Goal: Check status: Check status

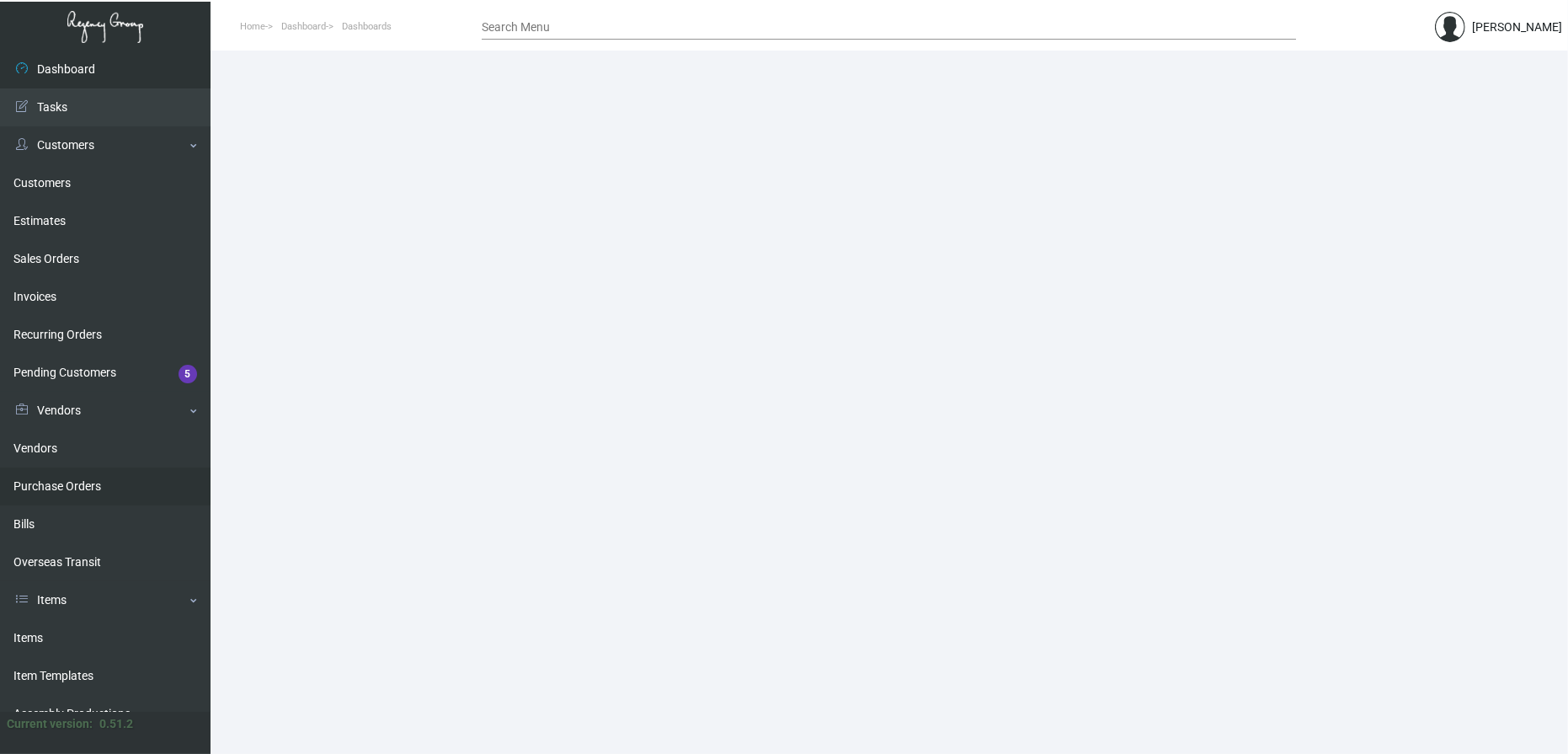
click at [85, 492] on link "Purchase Orders" at bounding box center [105, 486] width 211 height 37
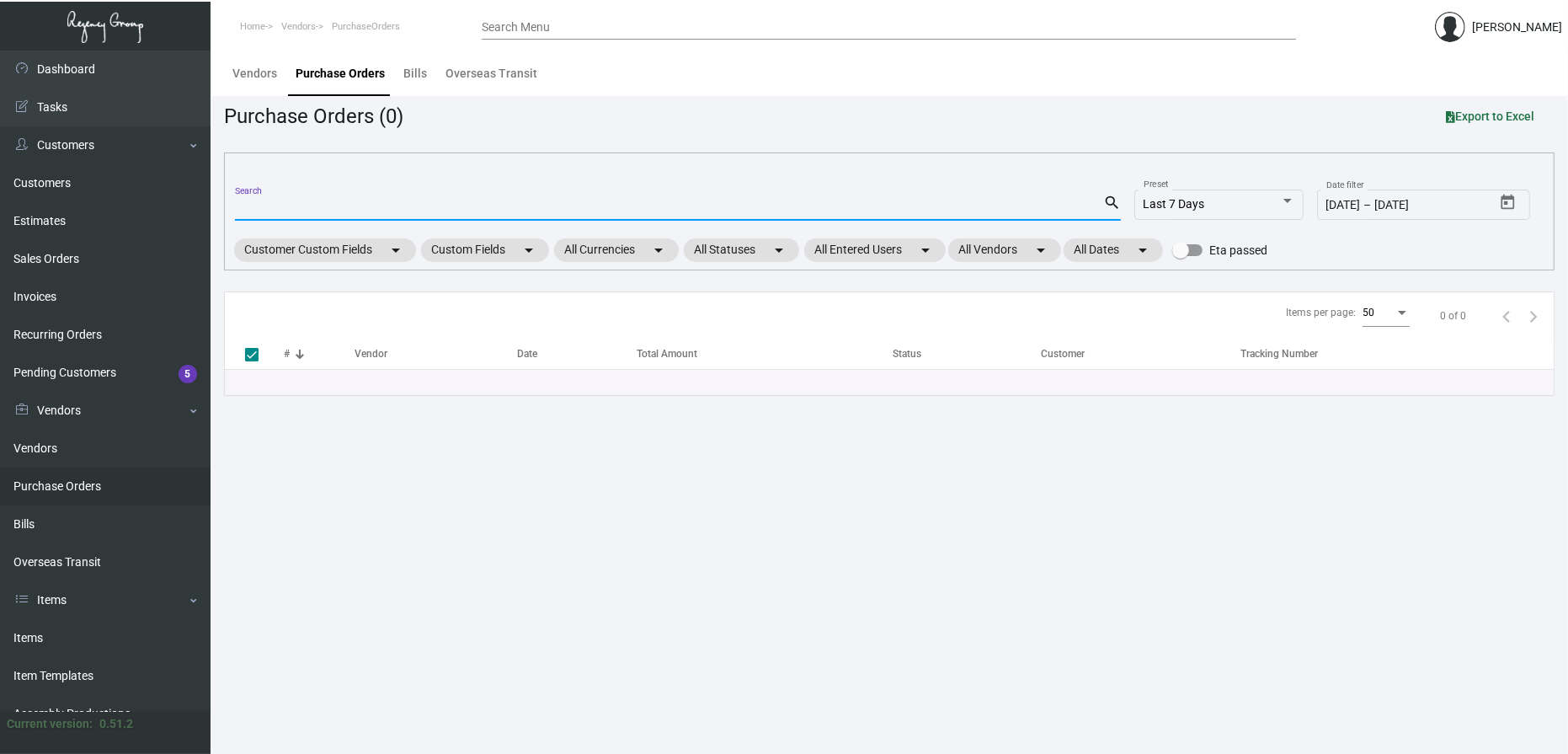
click at [267, 213] on input "Search" at bounding box center [669, 208] width 868 height 14
type input "105023"
checkbox input "false"
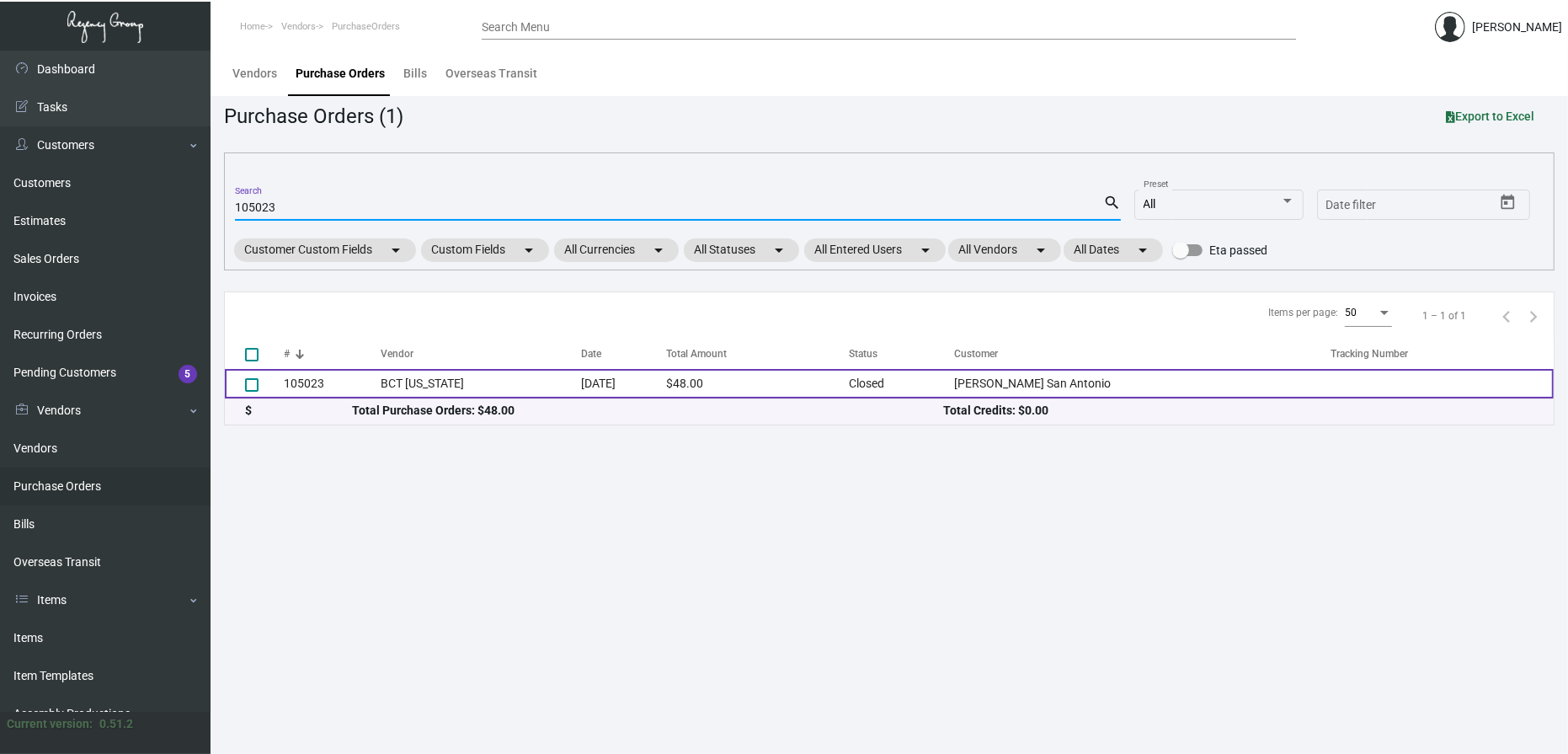
type input "105023"
click at [381, 383] on td "105023" at bounding box center [332, 384] width 96 height 30
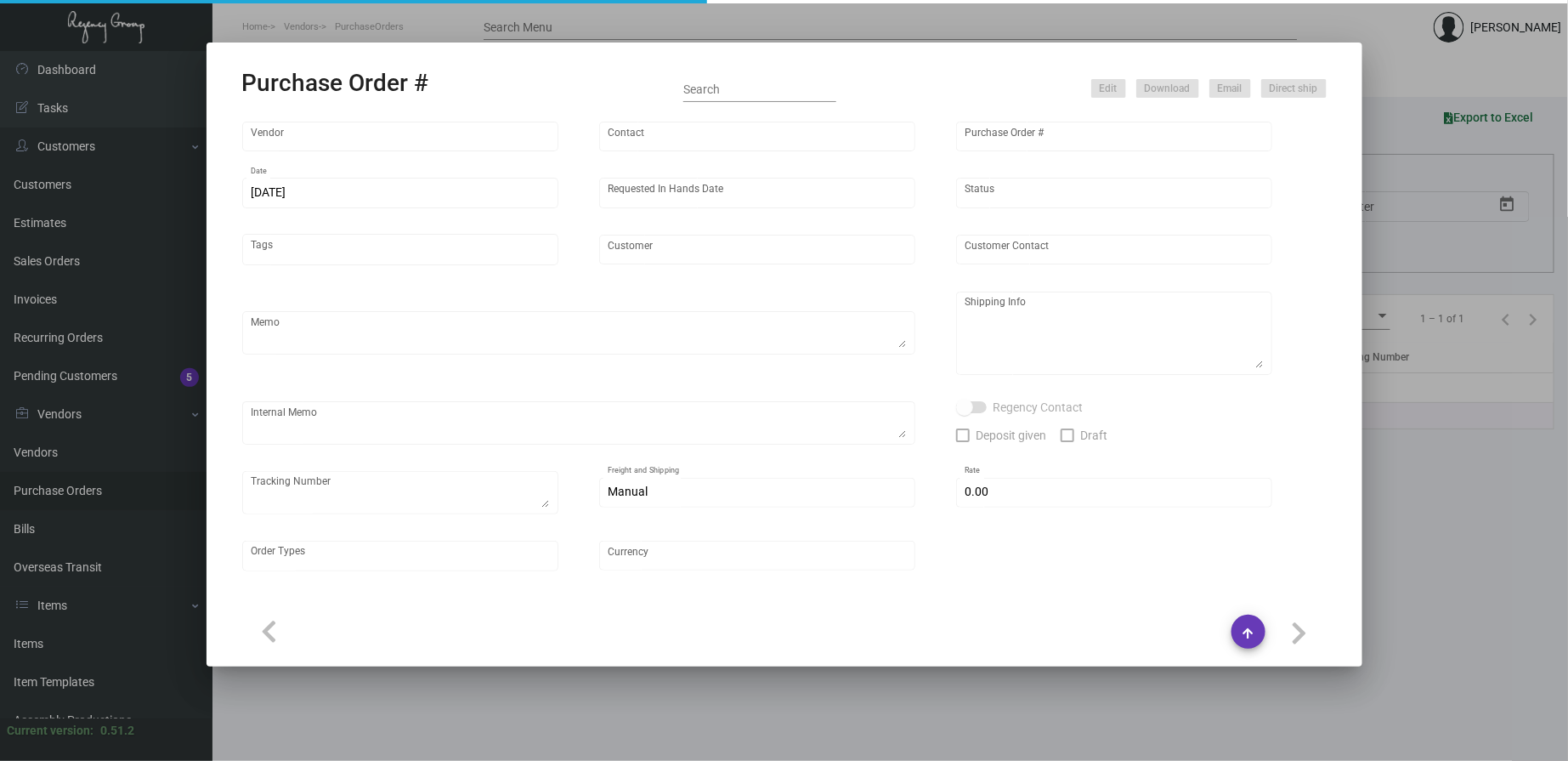
type input "BCT [US_STATE]"
type input "[PERSON_NAME]"
type input "105023"
type input "[DATE]"
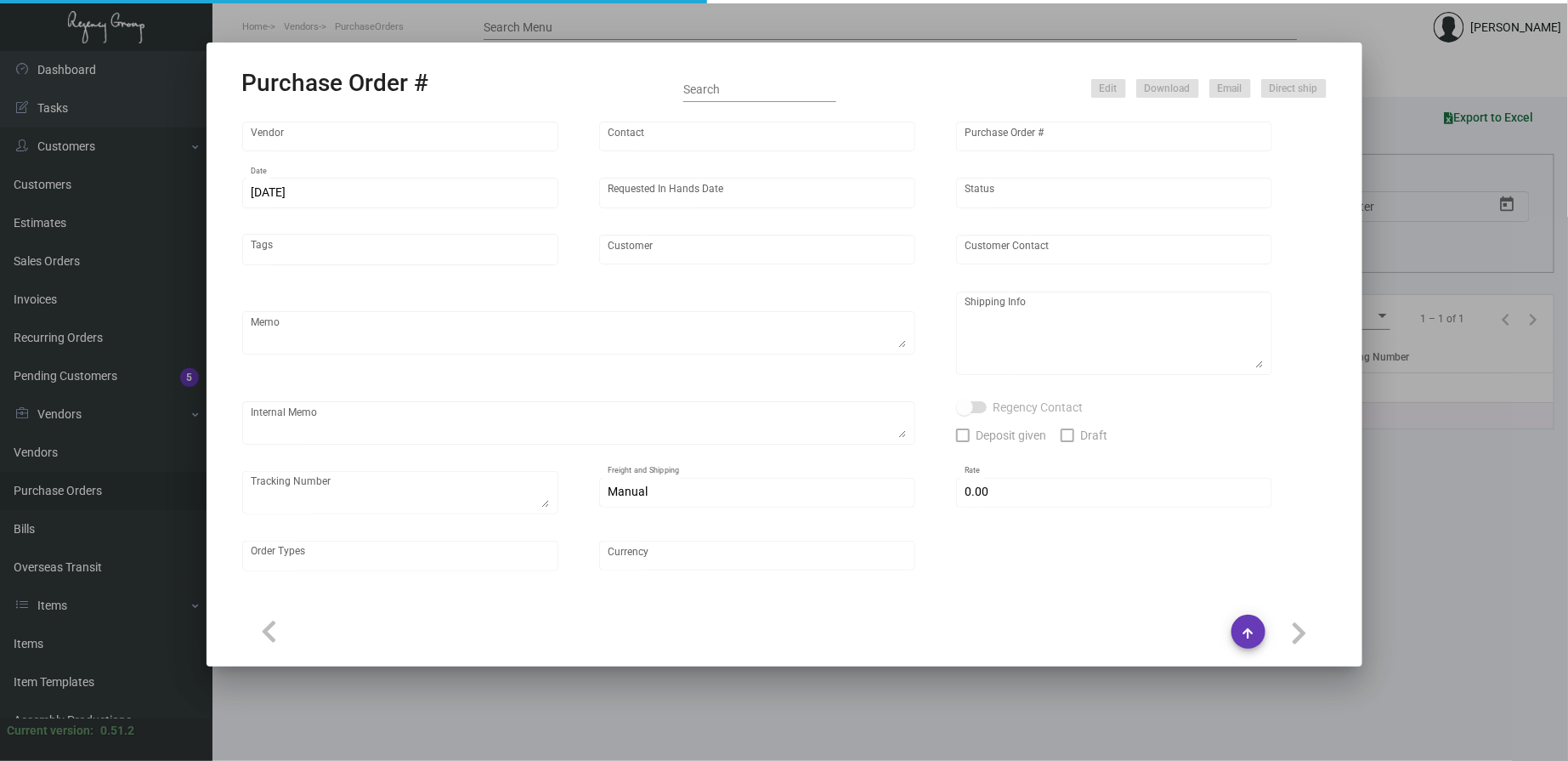
type input "[PERSON_NAME] San Antonio"
type input "[PERSON_NAME]"
type textarea "When ready to ship, contact: [EMAIL_ADDRESS][DOMAIN_NAME] for all shipments UPS…"
type textarea "[PERSON_NAME] San [PERSON_NAME] [STREET_ADDRESS]"
type input "$ 0.00"
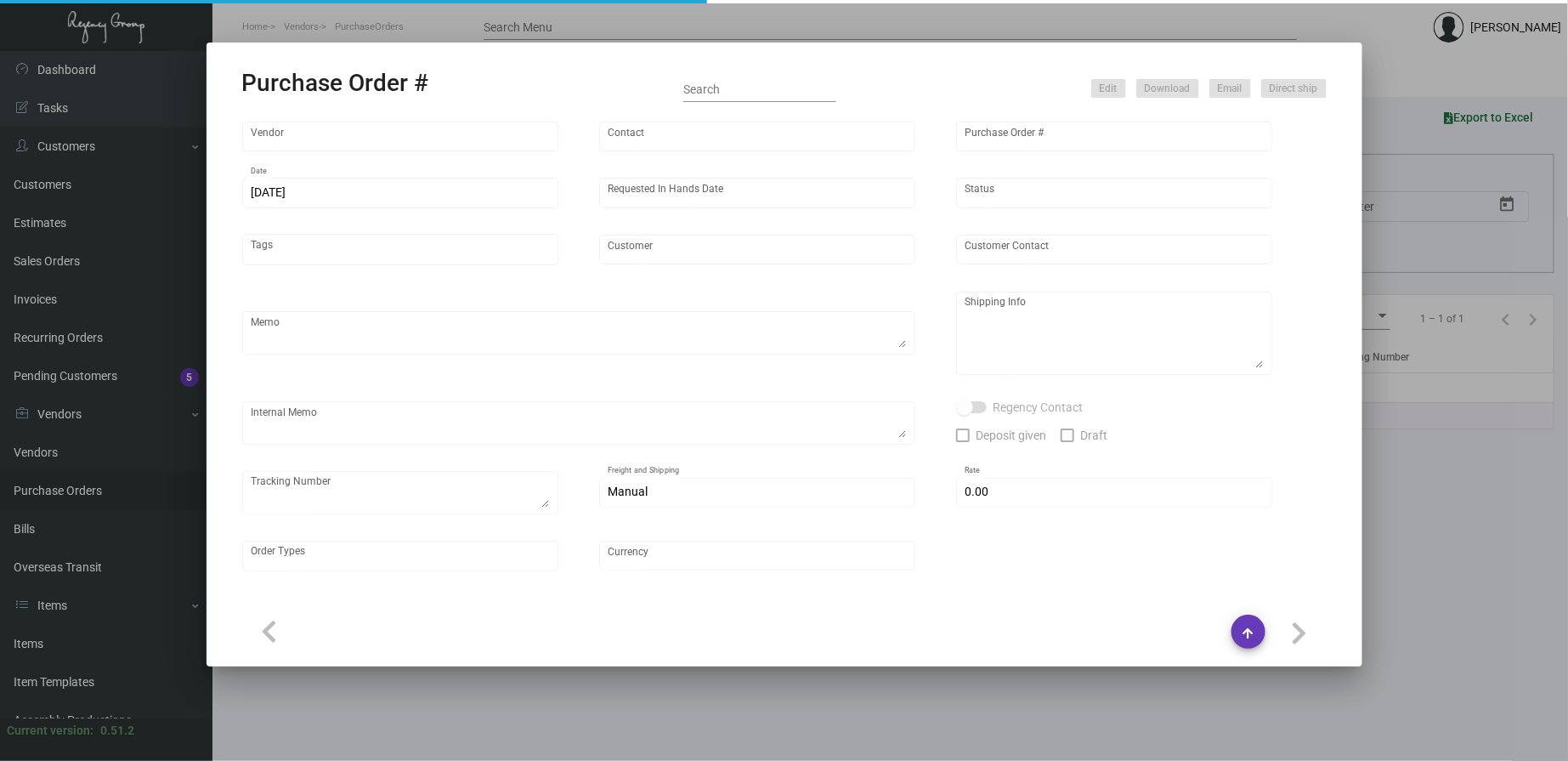
type input "United States Dollar $"
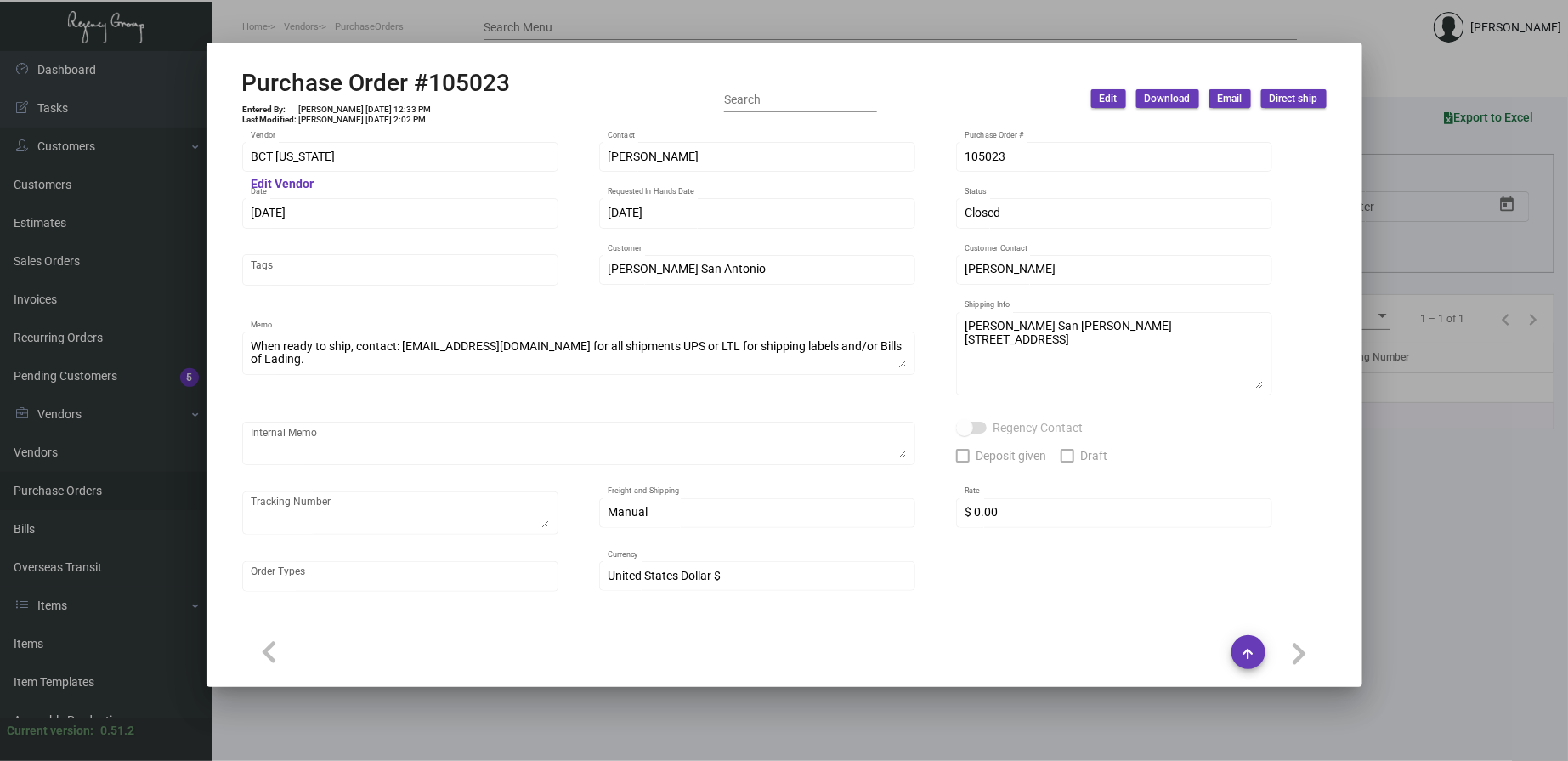
click at [445, 26] on div at bounding box center [784, 380] width 1568 height 761
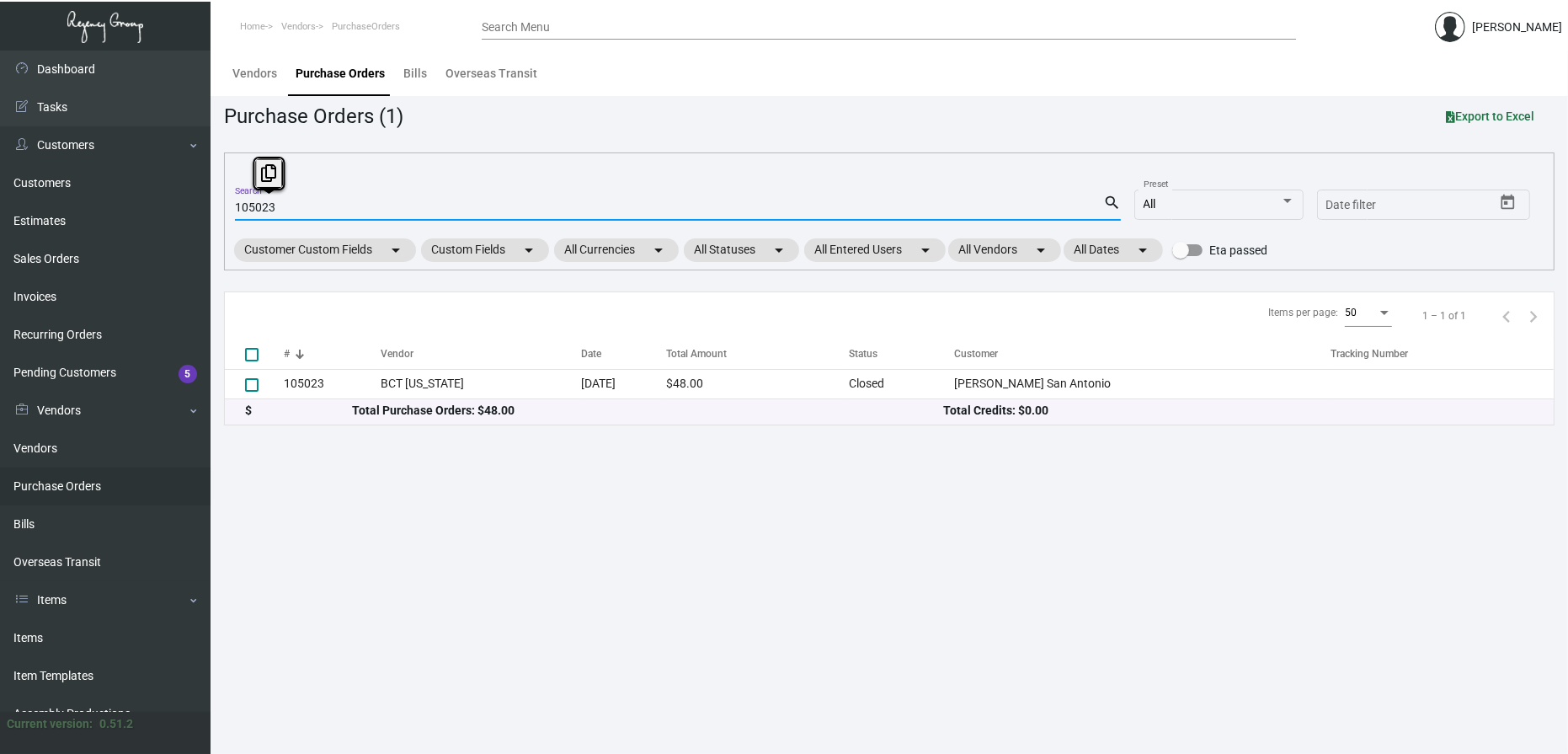
drag, startPoint x: 259, startPoint y: 213, endPoint x: 331, endPoint y: 212, distance: 72.0
click at [331, 212] on input "105023" at bounding box center [669, 208] width 868 height 14
type input "105043"
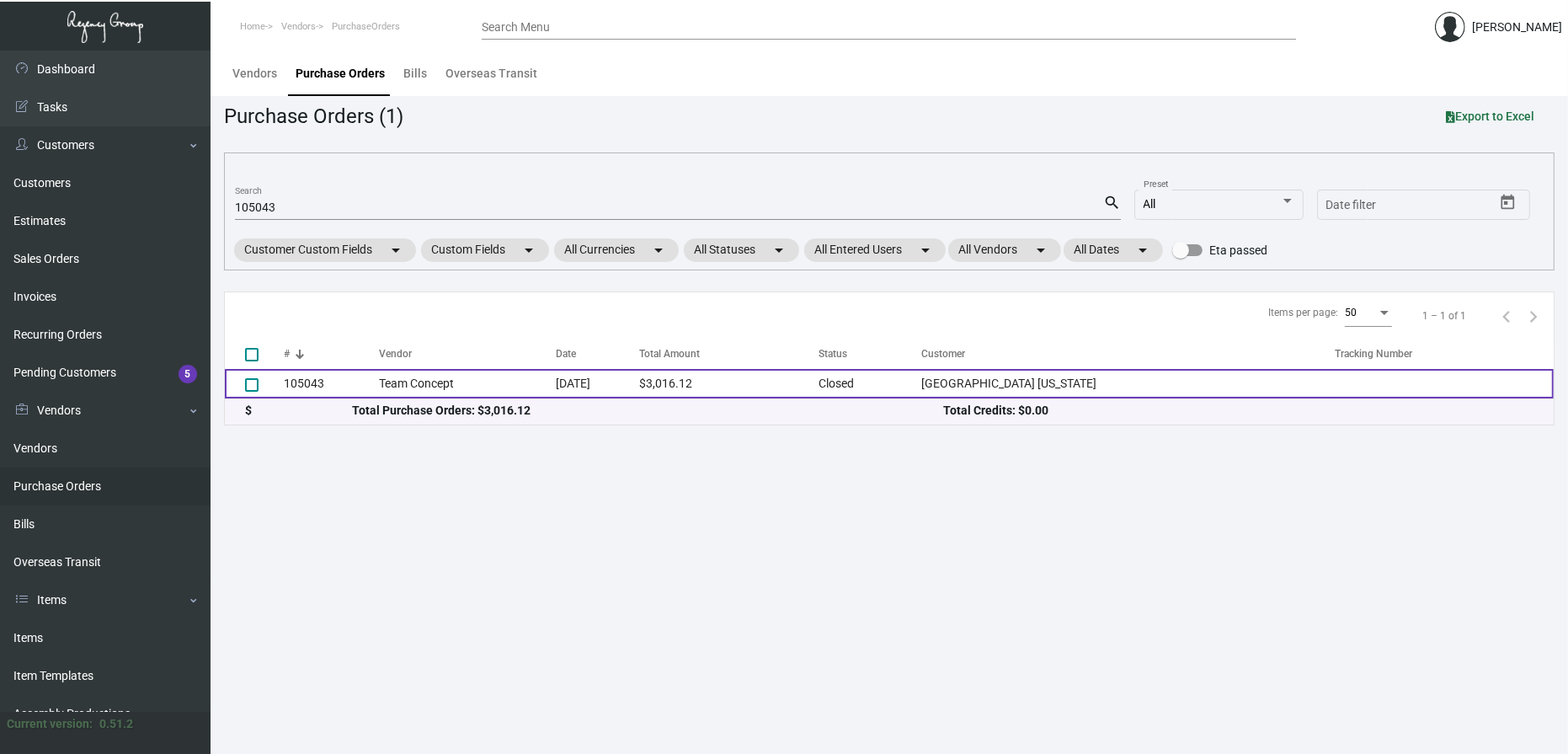
click at [418, 381] on td "Team Concept" at bounding box center [468, 384] width 177 height 30
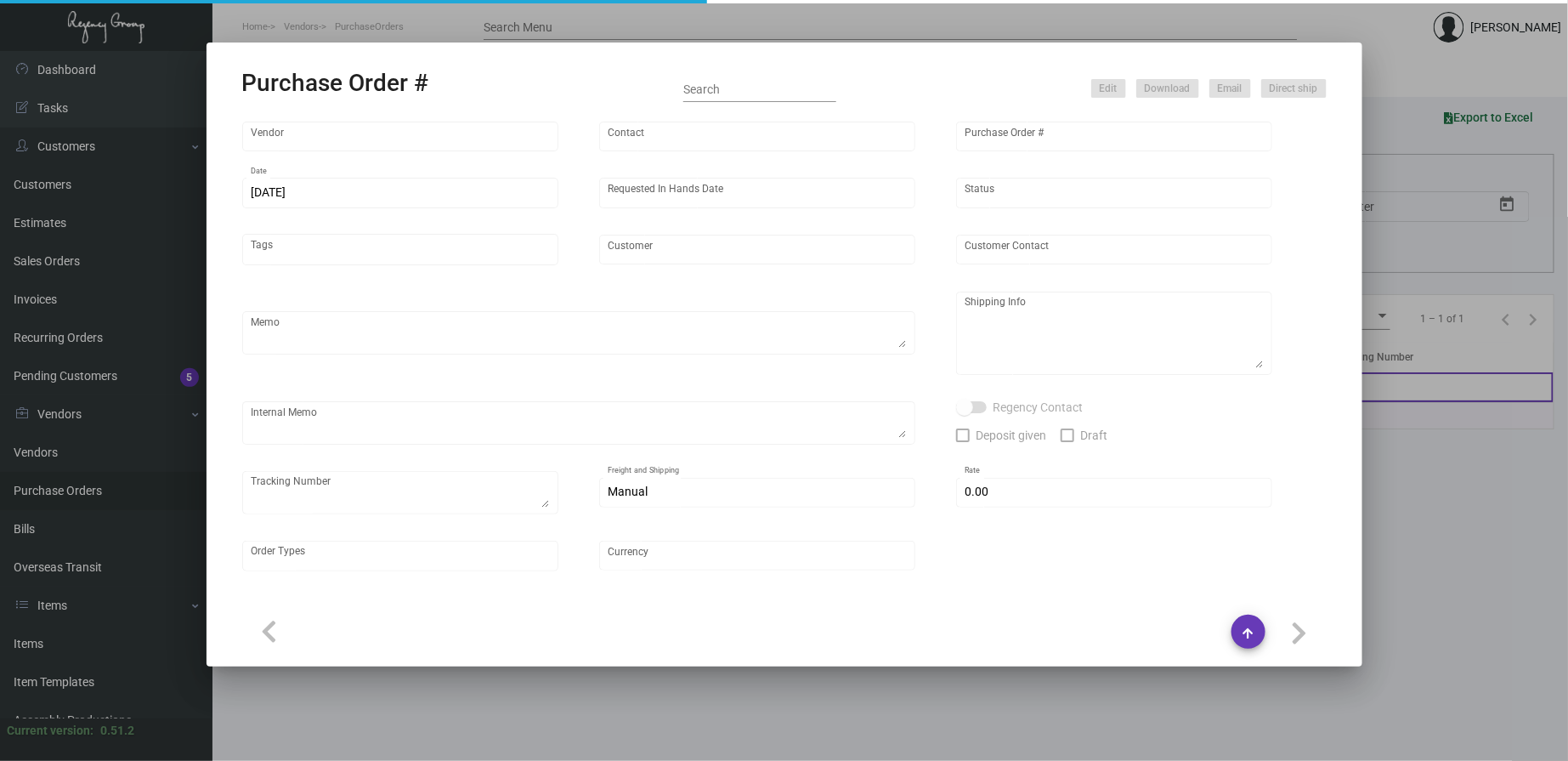
type input "Team Concept"
type input "[PERSON_NAME]"
type input "105043"
type input "[DATE]"
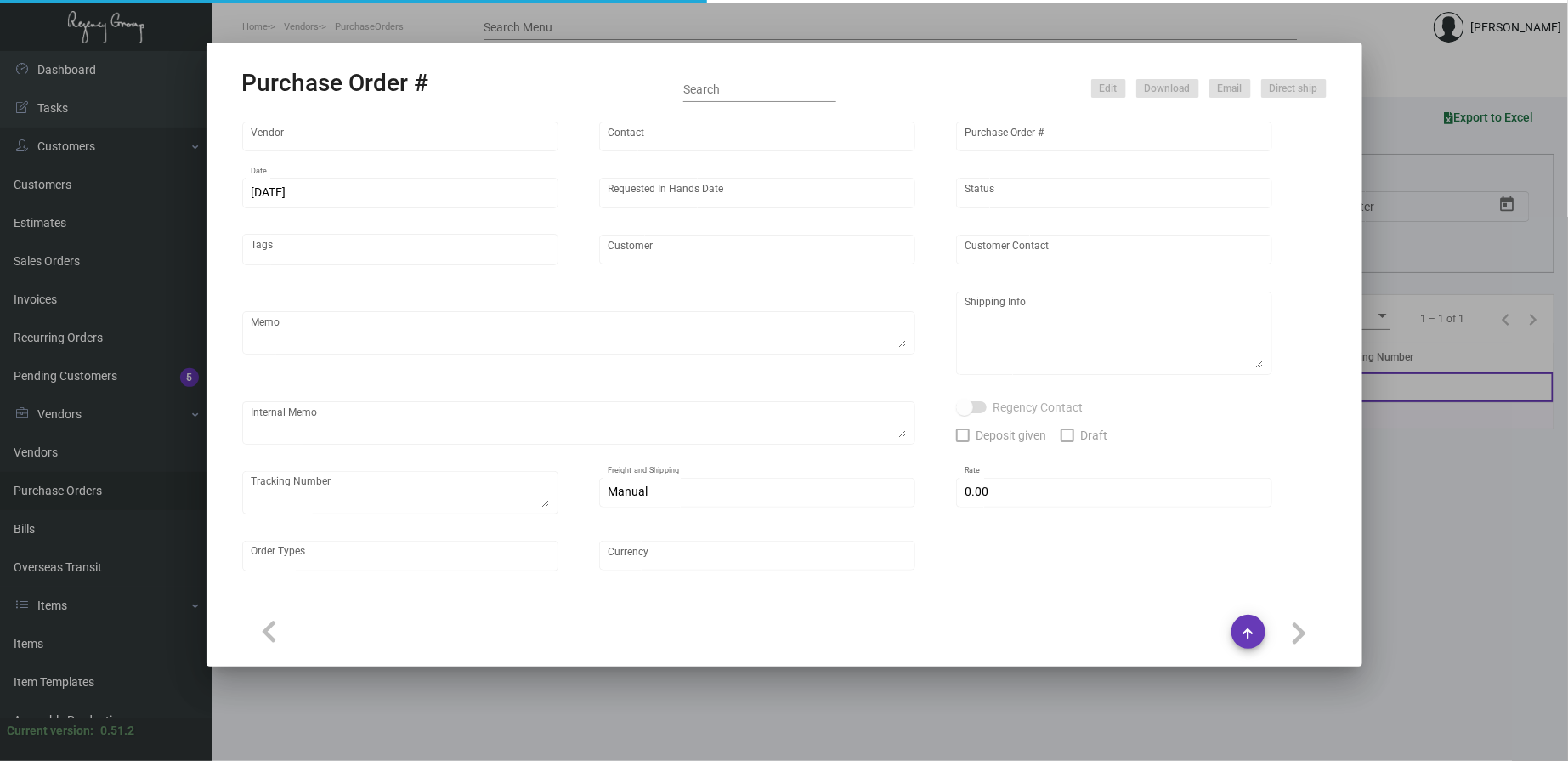
type input "[GEOGRAPHIC_DATA] [US_STATE]"
type input "[PERSON_NAME]"
type textarea "***ANY PRICE DISCREPANCY MUST BE CALLED OUT PRIOR TO PROCEEDING WITH THIS ORDER…"
type textarea "[GEOGRAPHIC_DATA] [US_STATE] - [PERSON_NAME] [STREET_ADDRESS]"
type textarea "5.2 - Order confirmed and headed into 8 BD TA."
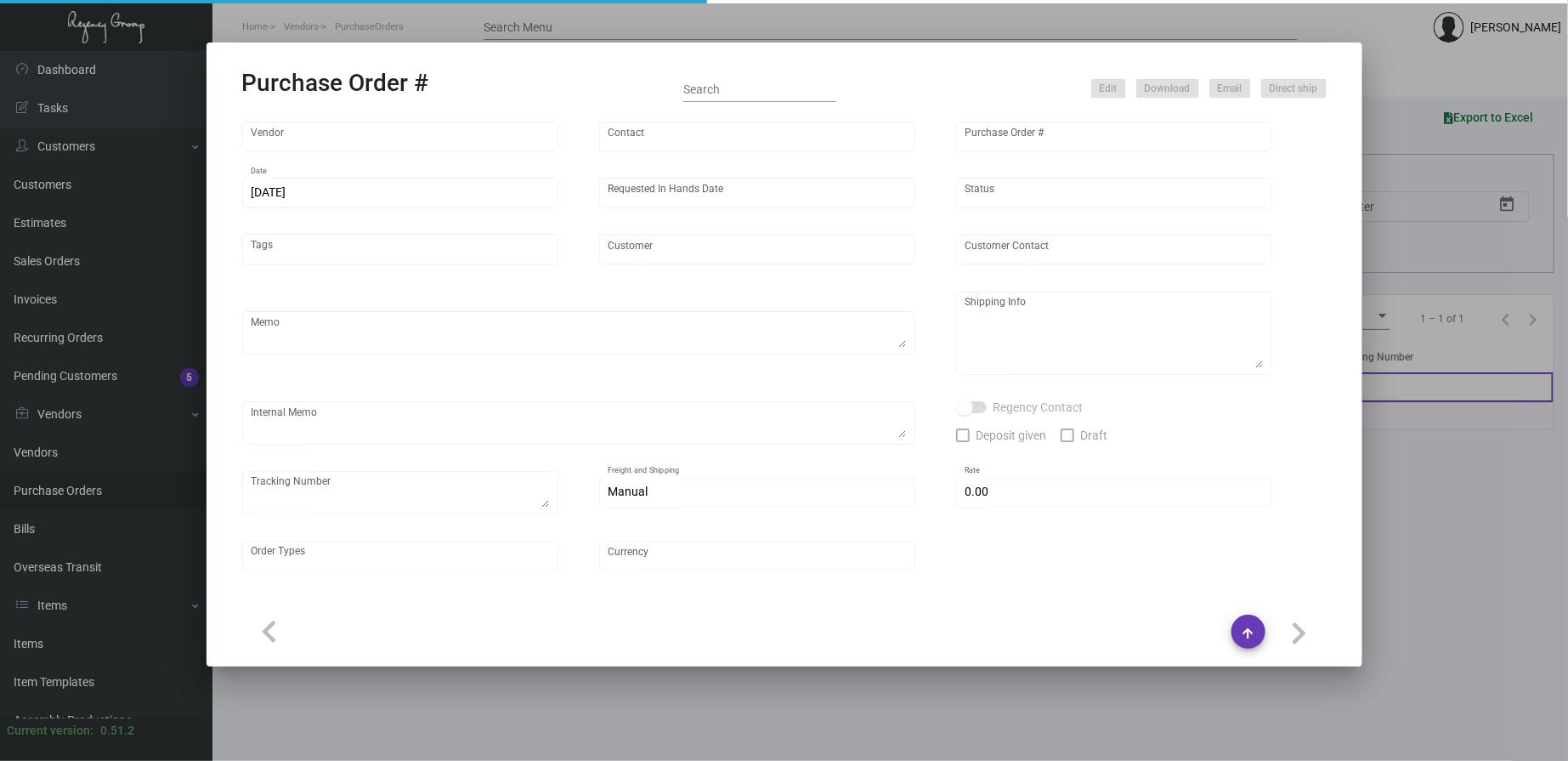
type input "$ 0.00"
type input "United States Dollar $"
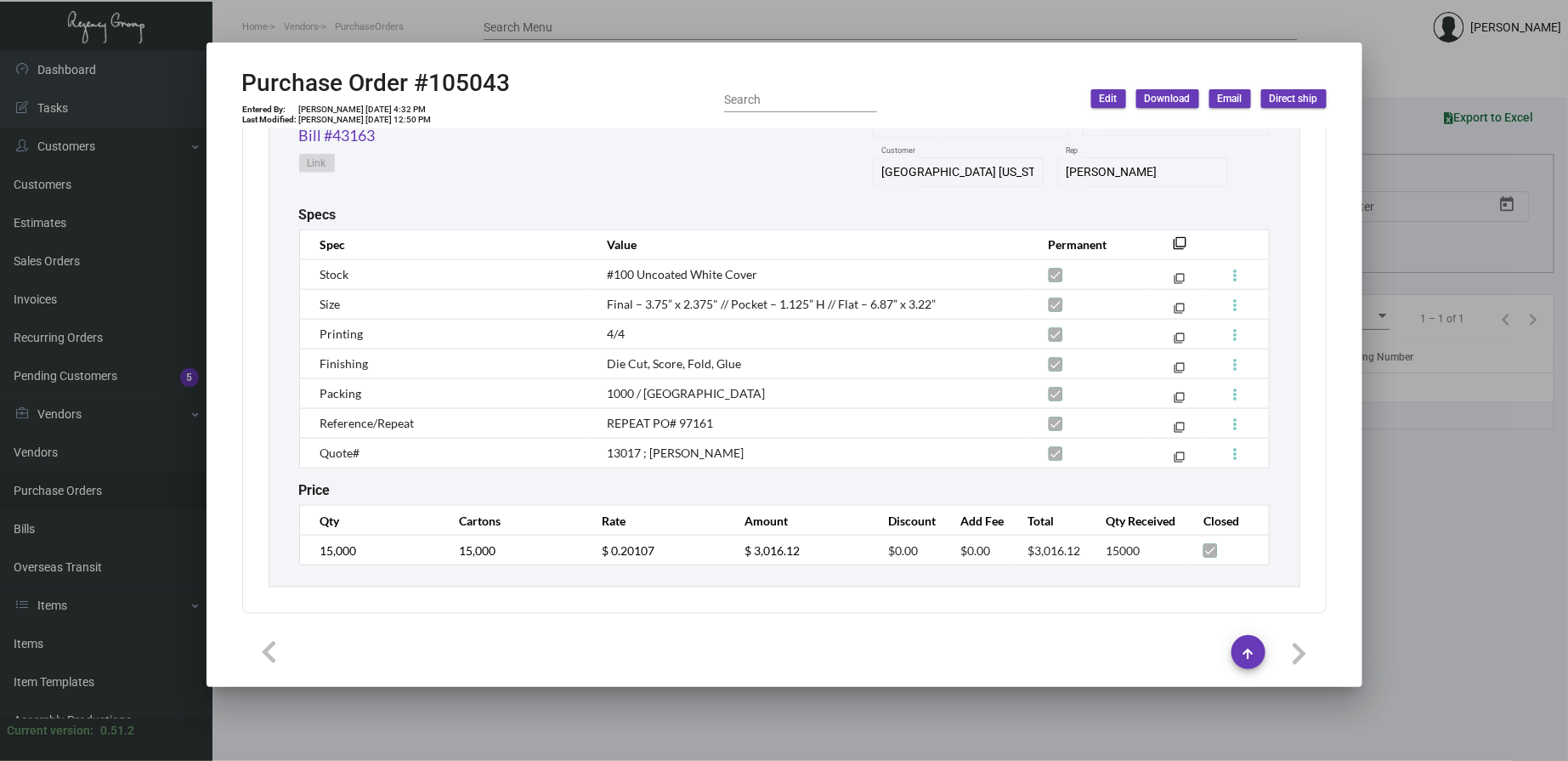
scroll to position [779, 0]
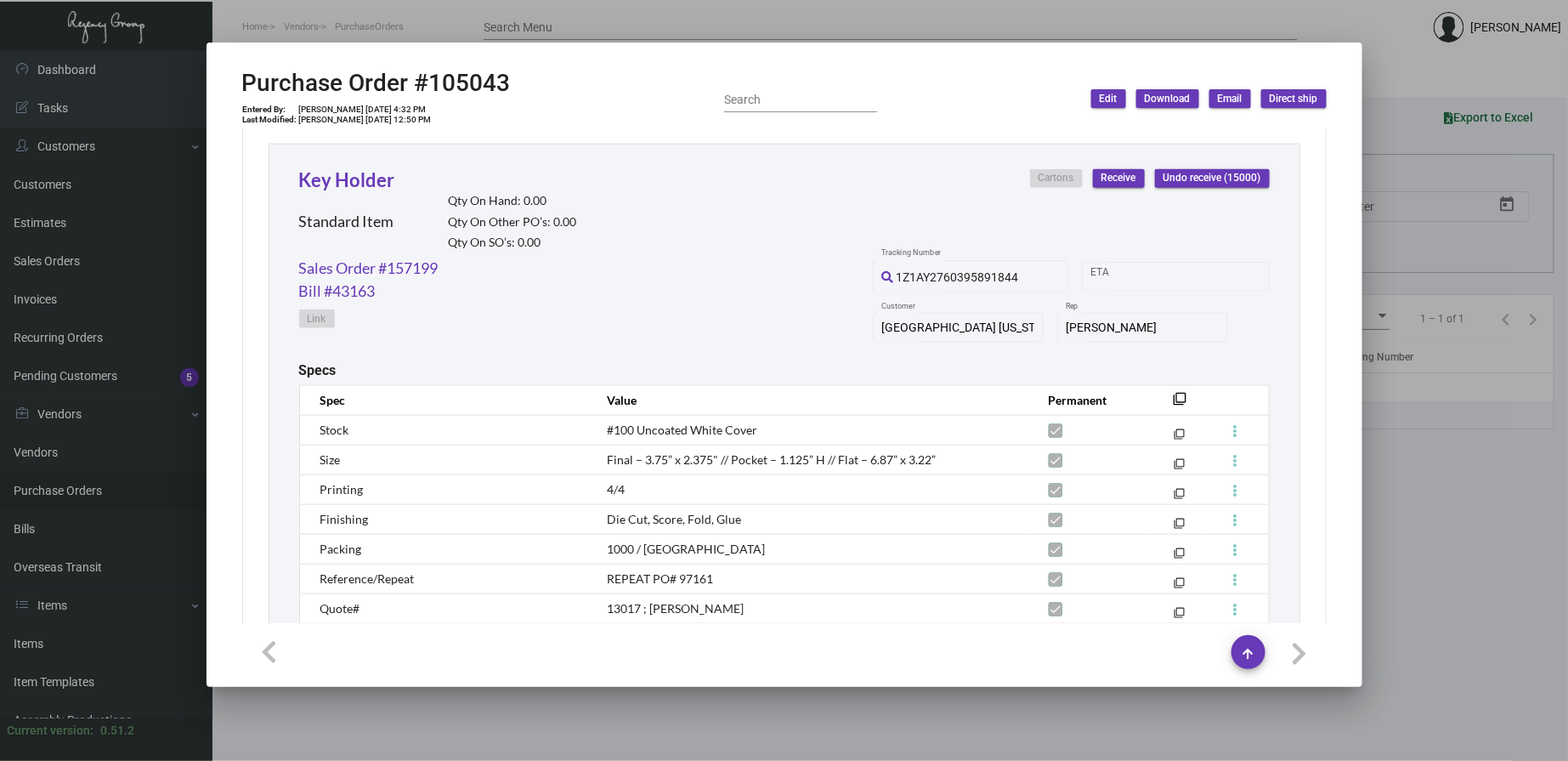
click at [1124, 373] on div "Specs" at bounding box center [784, 370] width 971 height 16
drag, startPoint x: 931, startPoint y: 460, endPoint x: 597, endPoint y: 463, distance: 334.0
click at [597, 463] on td "Final – 3.75” x 2.375" // Pocket – 1.125” H // Flat – 6.87” x 3.22”" at bounding box center [811, 459] width 441 height 30
copy span "Final – 3.75” x 2.375" // Pocket – 1.125” H // Flat – 6.87” x 3.22”"
click at [1030, 221] on div "Cartons Receive Undo receive (15000)" at bounding box center [1150, 213] width 239 height 87
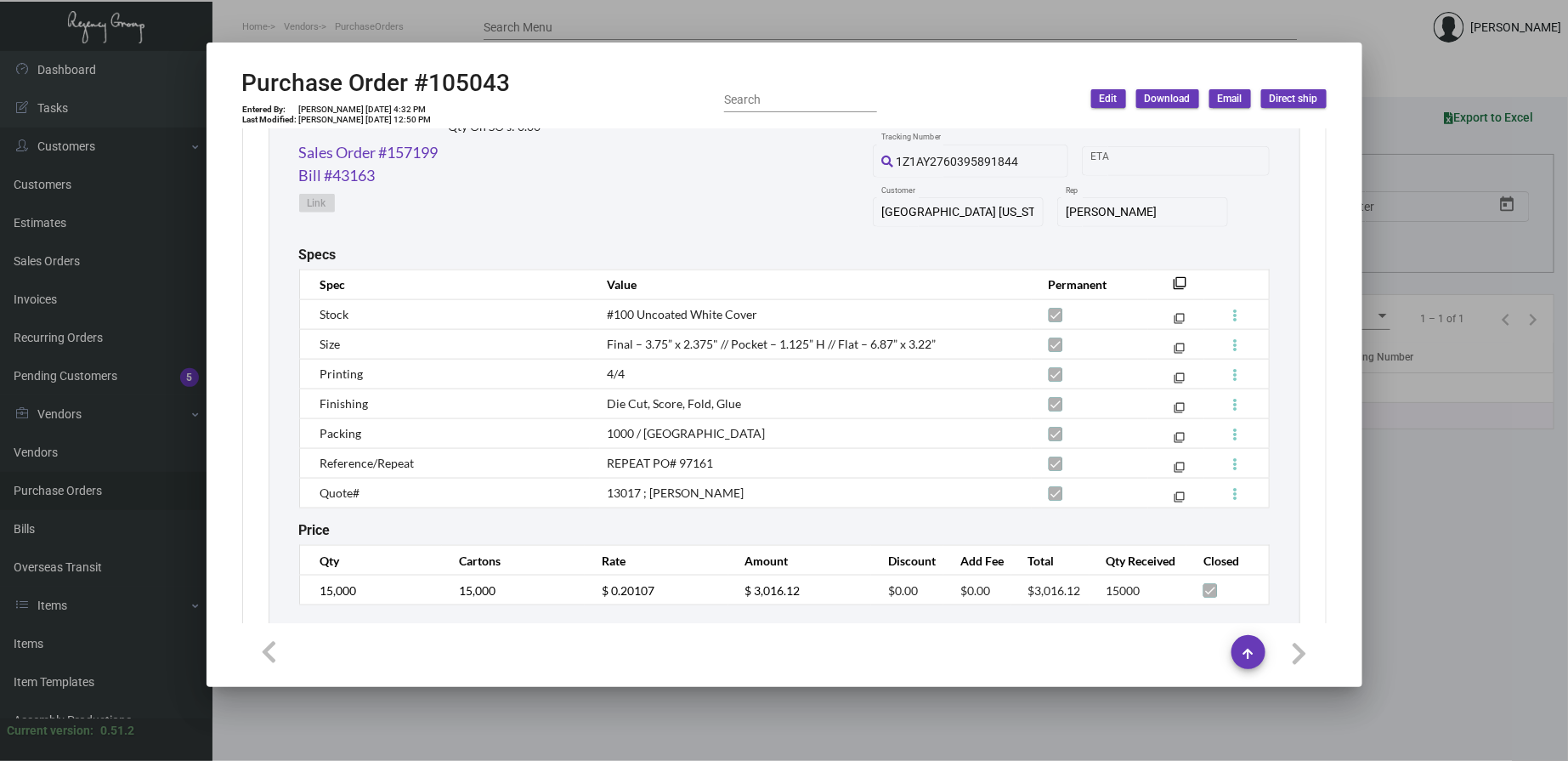
scroll to position [938, 0]
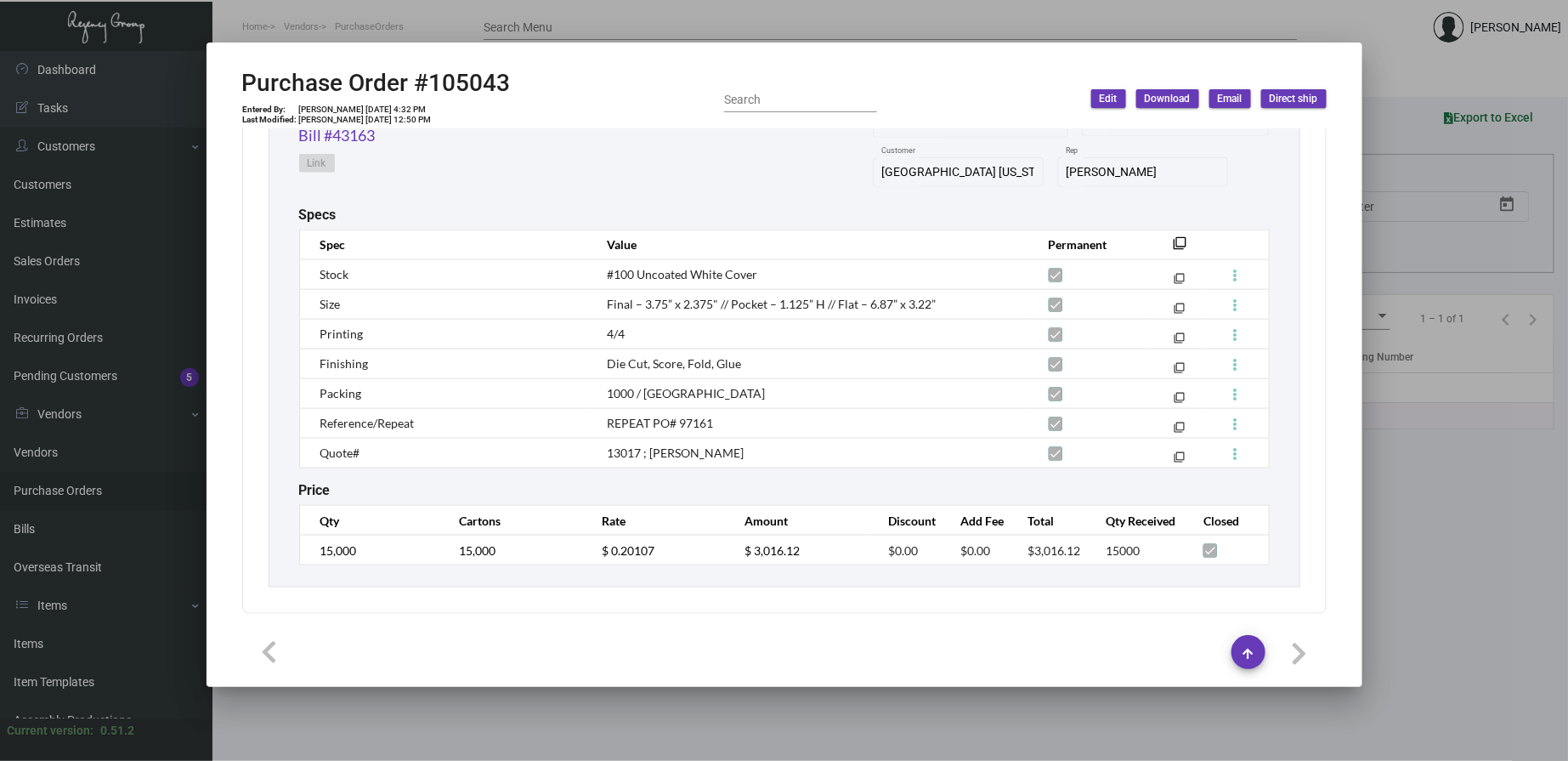
drag, startPoint x: 1043, startPoint y: 85, endPoint x: 932, endPoint y: 112, distance: 114.2
click at [1043, 85] on div "Purchase Order #105043 Entered By: [PERSON_NAME] [DATE] 4:32 PM Last Modified: …" at bounding box center [785, 98] width 1085 height 61
click at [1018, 93] on div "Purchase Order #105043 Entered By: [PERSON_NAME] [DATE] 4:32 PM Last Modified: …" at bounding box center [785, 98] width 1085 height 61
